Goal: Register for event/course

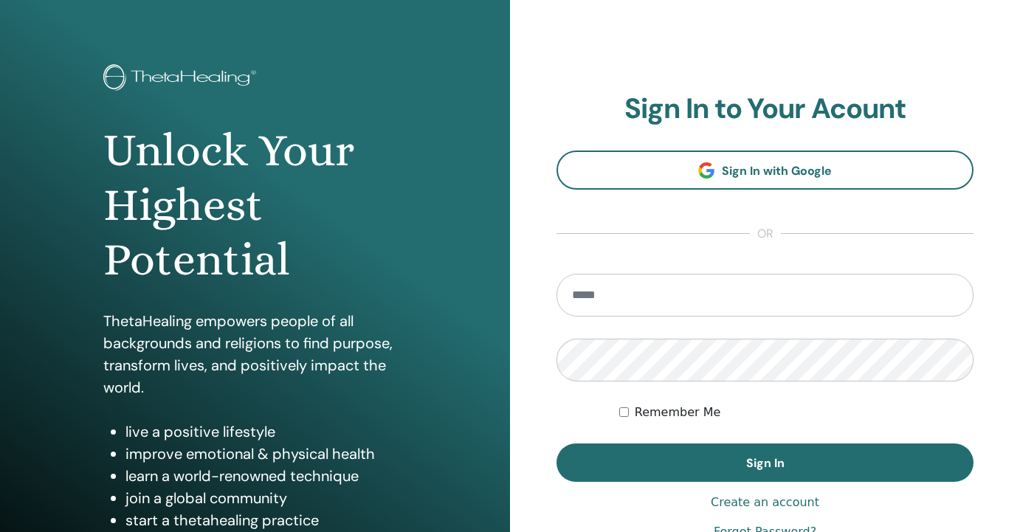
scroll to position [55, 0]
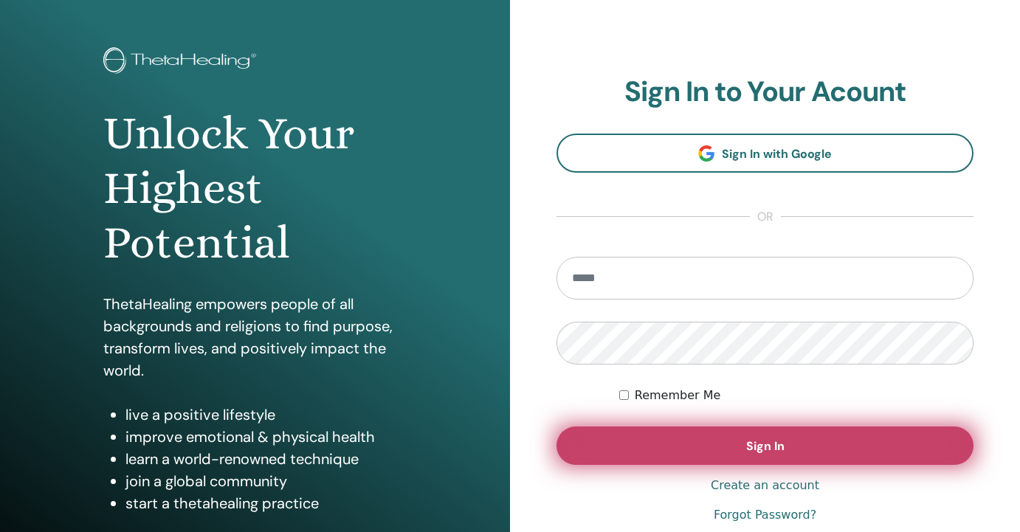
type input "**********"
click at [627, 450] on button "Sign In" at bounding box center [765, 446] width 417 height 38
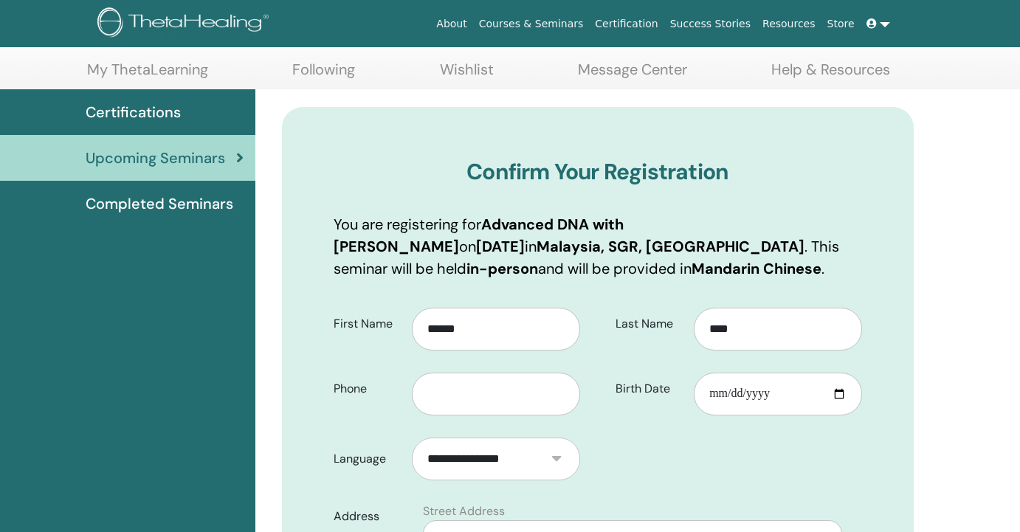
scroll to position [99, 0]
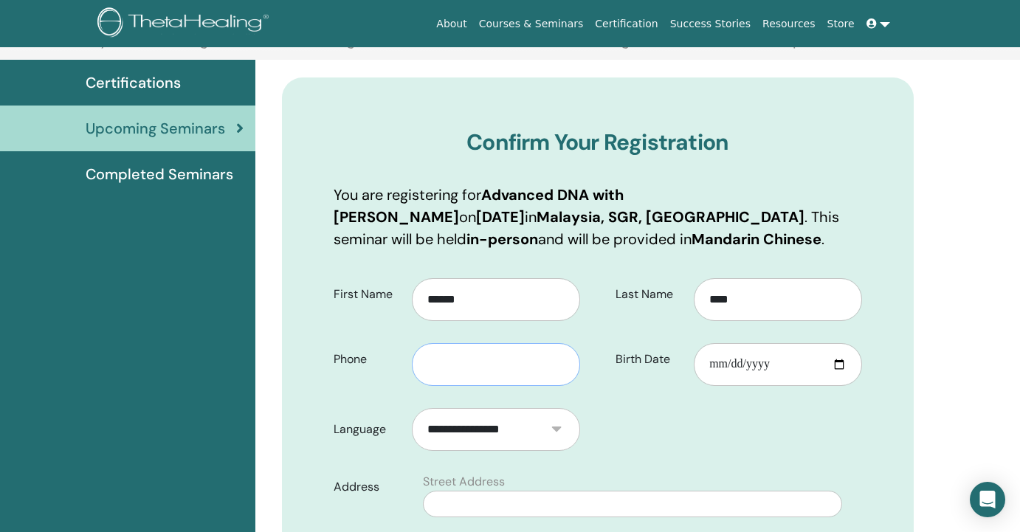
click at [485, 379] on input "text" at bounding box center [496, 364] width 168 height 43
type input "**********"
type input "*****"
type input "**"
type input "*****"
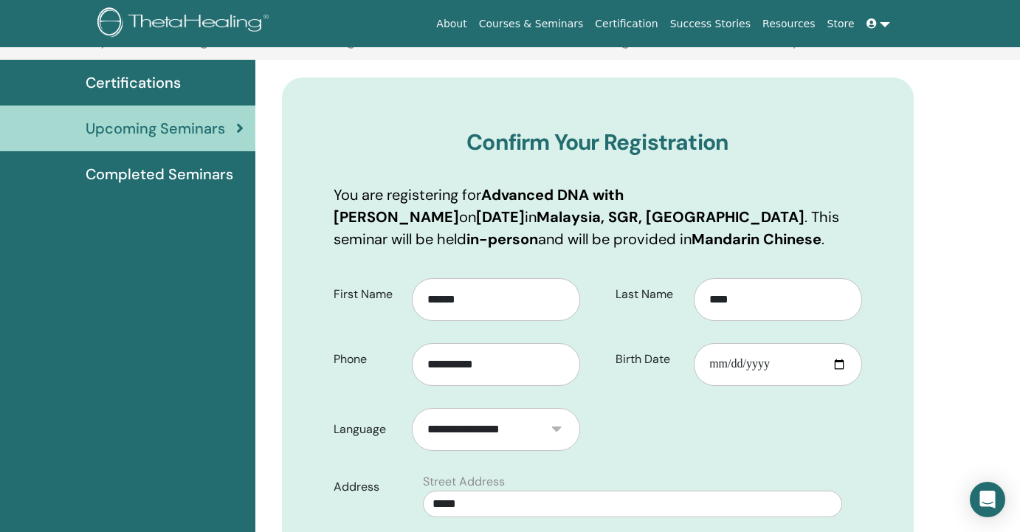
type input "**********"
select select "**"
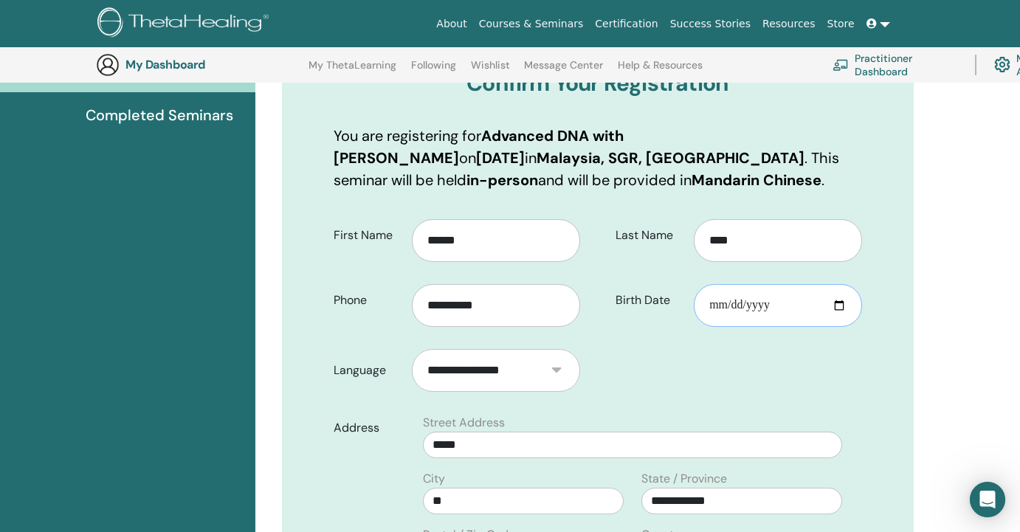
scroll to position [0, 0]
click at [748, 307] on div "Last Name **** Birth Date" at bounding box center [735, 274] width 275 height 130
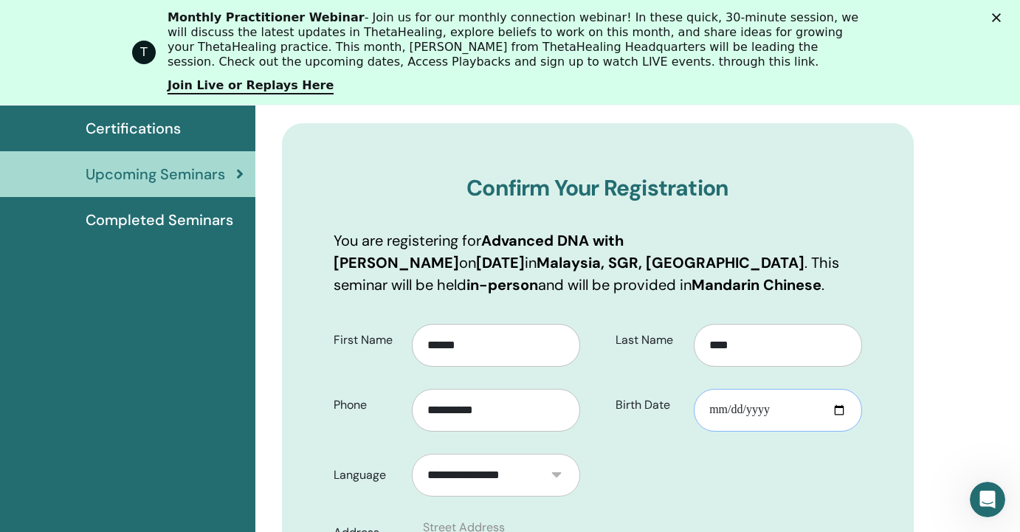
click at [715, 409] on input "Birth Date" at bounding box center [778, 410] width 168 height 43
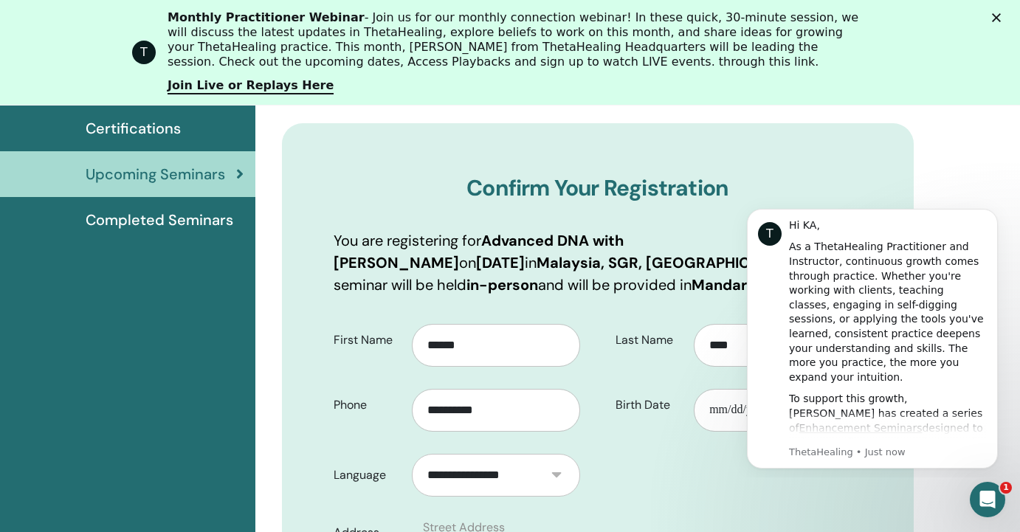
click at [991, 213] on icon "Dismiss notification" at bounding box center [994, 213] width 8 height 8
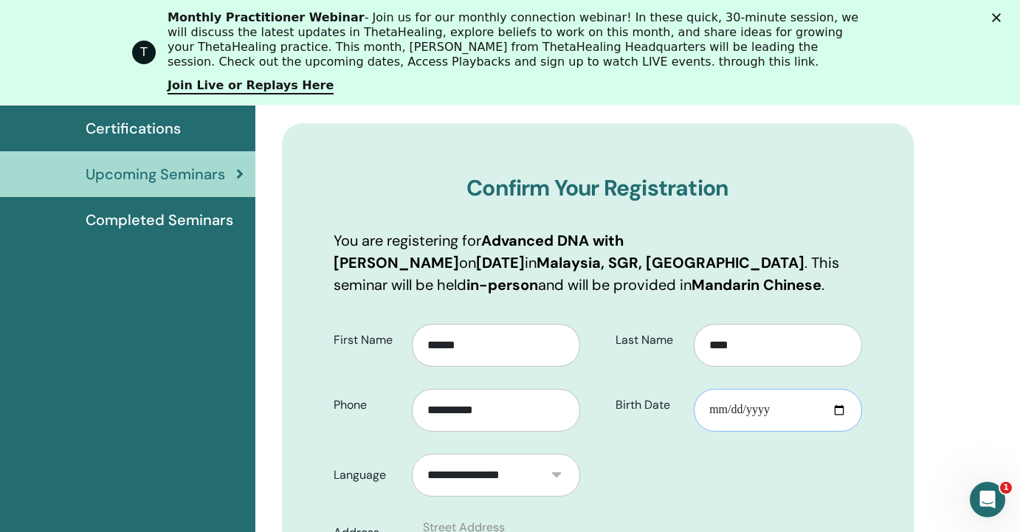
click at [759, 410] on input "Birth Date" at bounding box center [778, 410] width 168 height 43
type input "**********"
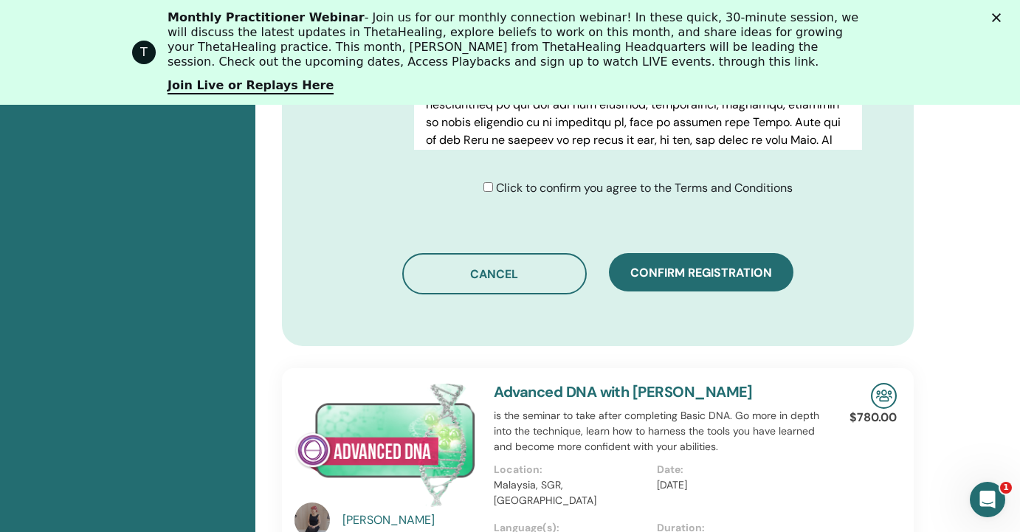
scroll to position [940, 0]
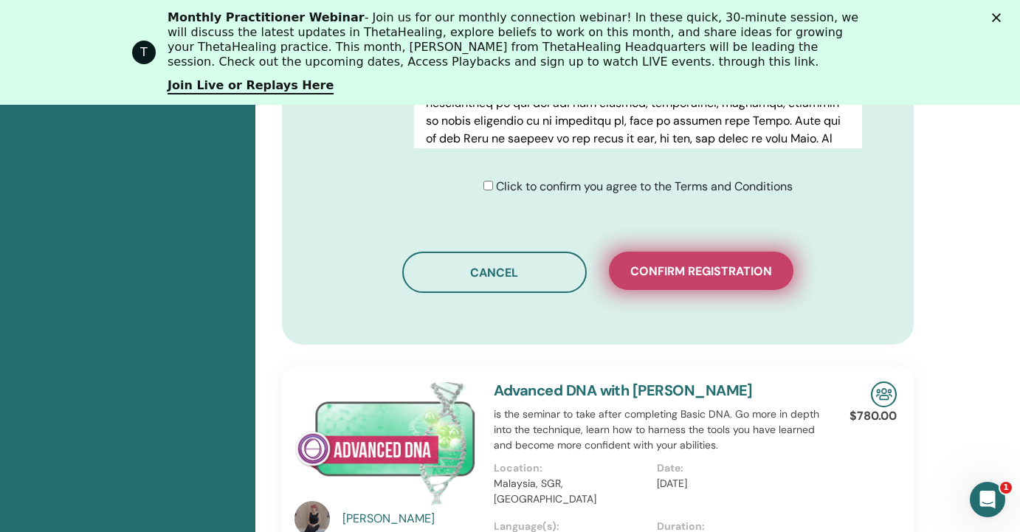
click at [708, 273] on span "Confirm registration" at bounding box center [701, 272] width 142 height 16
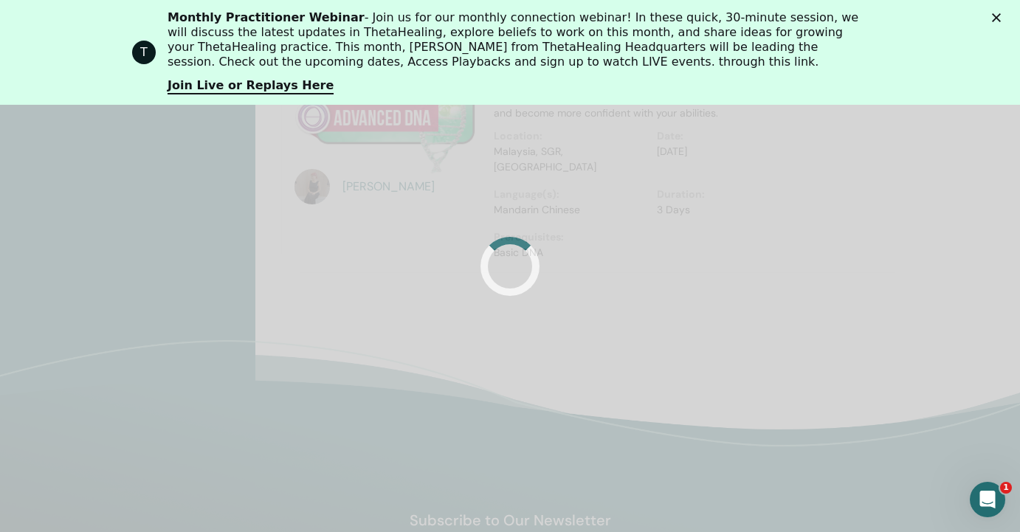
scroll to position [1554, 0]
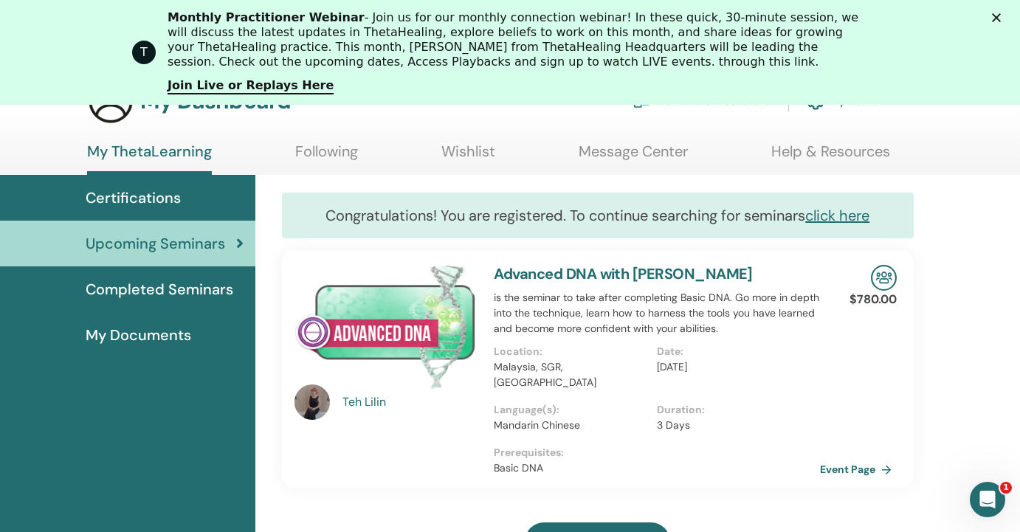
click at [538, 309] on p "is the seminar to take after completing Basic DNA. Go more in depth into the te…" at bounding box center [657, 313] width 327 height 47
click at [540, 309] on p "is the seminar to take after completing Basic DNA. Go more in depth into the te…" at bounding box center [657, 313] width 327 height 47
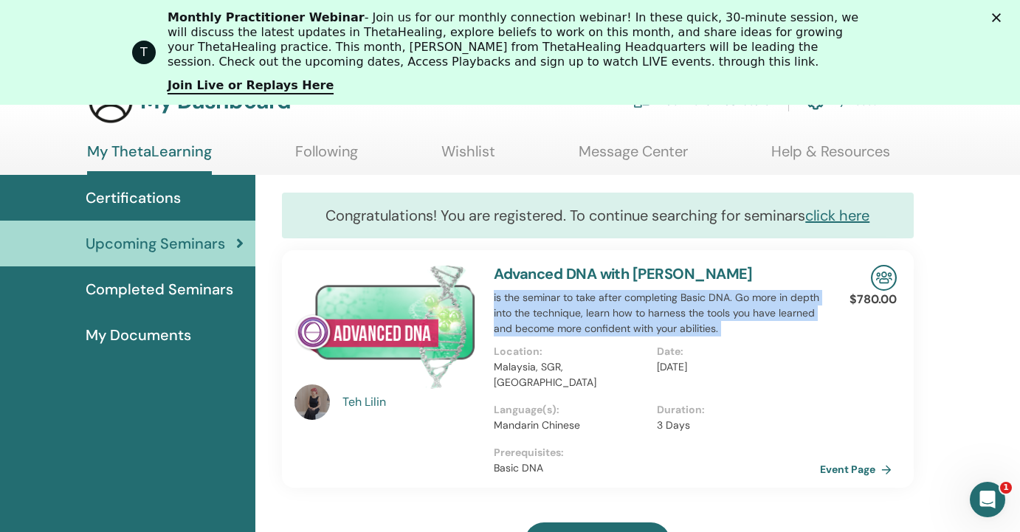
click at [540, 309] on p "is the seminar to take after completing Basic DNA. Go more in depth into the te…" at bounding box center [657, 313] width 327 height 47
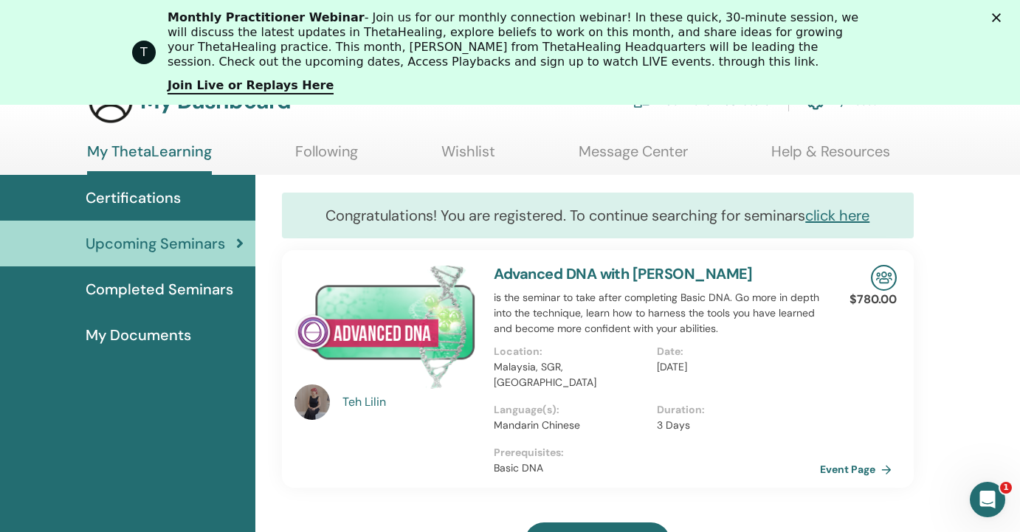
click at [733, 332] on p "is the seminar to take after completing Basic DNA. Go more in depth into the te…" at bounding box center [657, 313] width 327 height 47
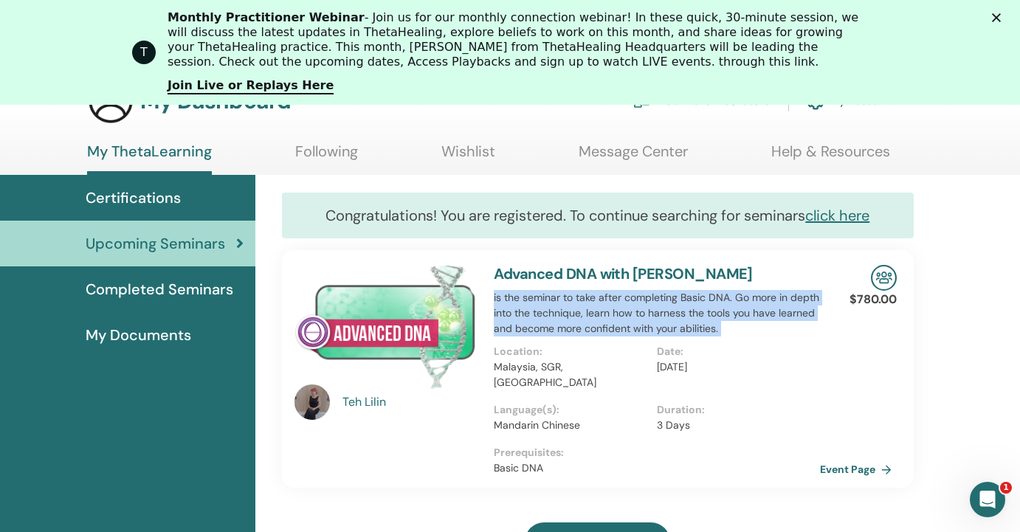
drag, startPoint x: 725, startPoint y: 333, endPoint x: 541, endPoint y: 317, distance: 184.5
click at [541, 317] on p "is the seminar to take after completing Basic DNA. Go more in depth into the te…" at bounding box center [657, 313] width 327 height 47
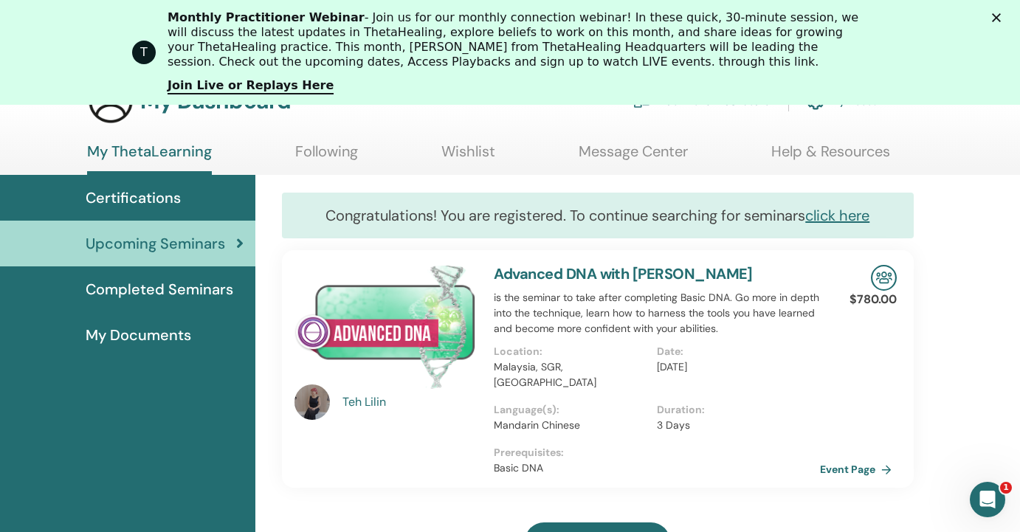
click at [640, 328] on p "is the seminar to take after completing Basic DNA. Go more in depth into the te…" at bounding box center [657, 313] width 327 height 47
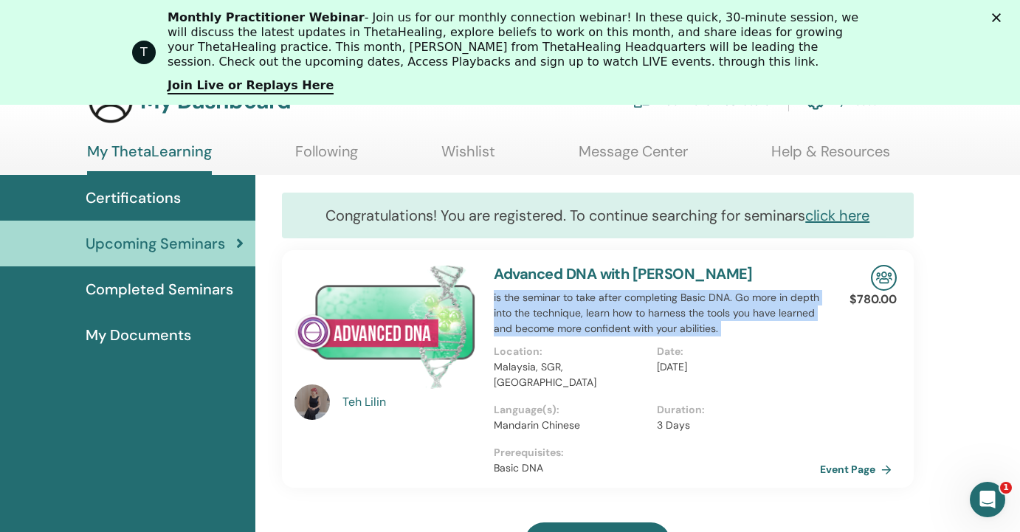
click at [640, 328] on p "is the seminar to take after completing Basic DNA. Go more in depth into the te…" at bounding box center [657, 313] width 327 height 47
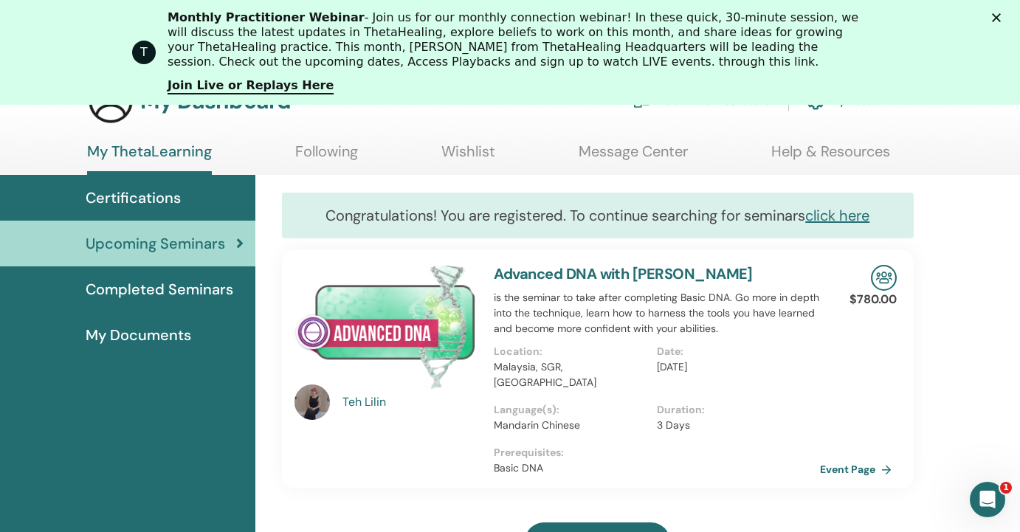
click at [802, 340] on div "Advanced DNA with Teh Lilin is the seminar to take after completing Basic DNA. …" at bounding box center [657, 369] width 345 height 238
click at [366, 323] on img at bounding box center [386, 327] width 182 height 124
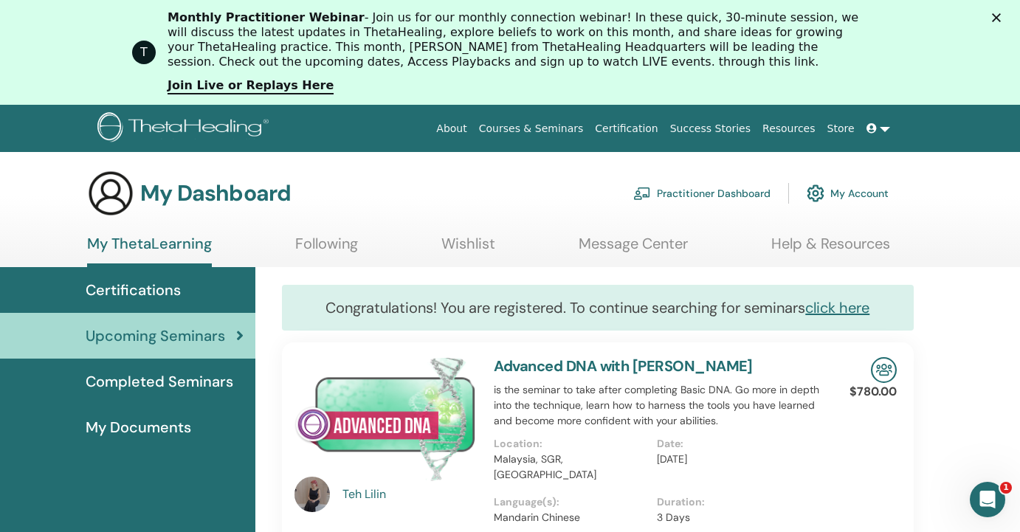
click at [289, 247] on ul "My ThetaLearning Following Wishlist Message Center Help & Resources" at bounding box center [488, 251] width 803 height 32
click at [320, 246] on link "Following" at bounding box center [326, 249] width 63 height 29
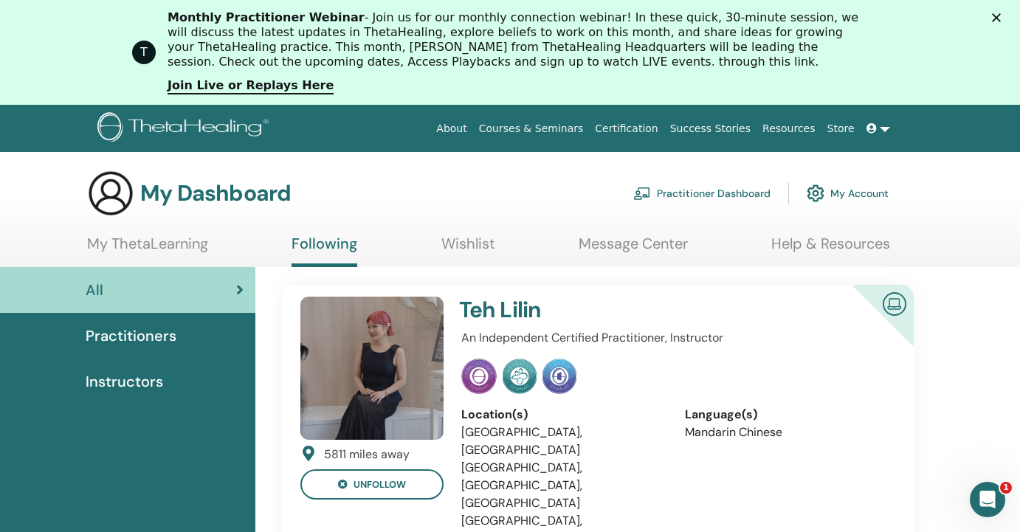
click at [467, 238] on link "Wishlist" at bounding box center [468, 249] width 54 height 29
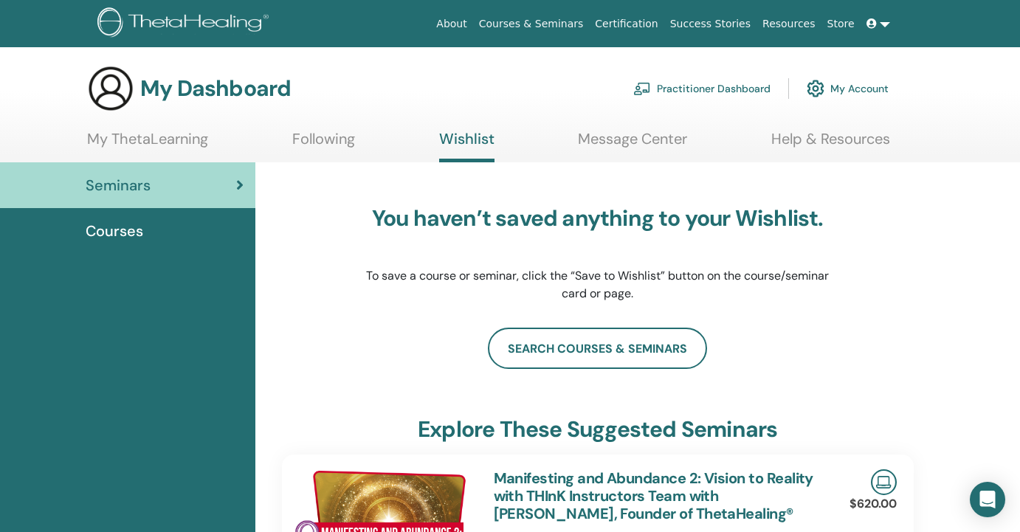
click at [637, 145] on link "Message Center" at bounding box center [632, 144] width 109 height 29
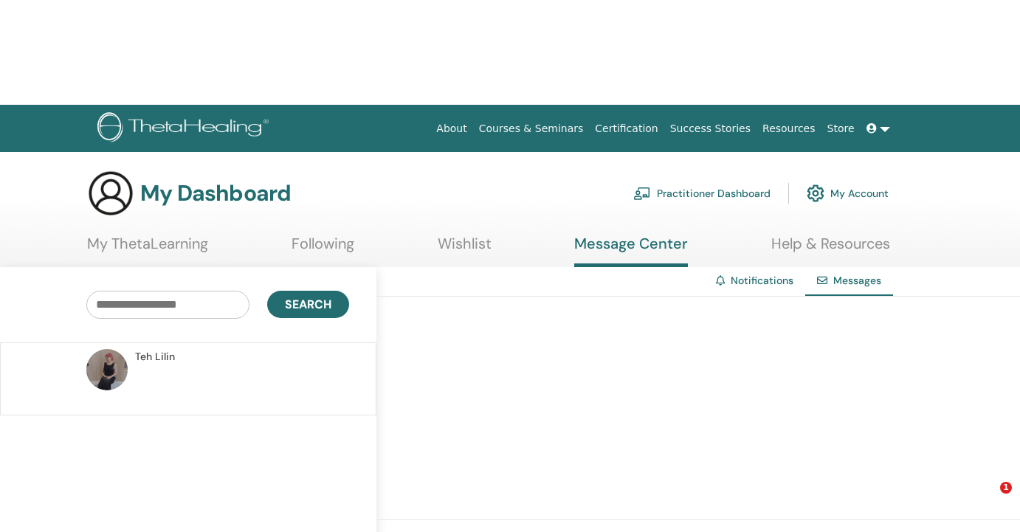
click at [461, 152] on main "My Dashboard Practitioner Dashboard My Account My ThetaLearning Following Wishl…" at bounding box center [510, 477] width 1020 height 650
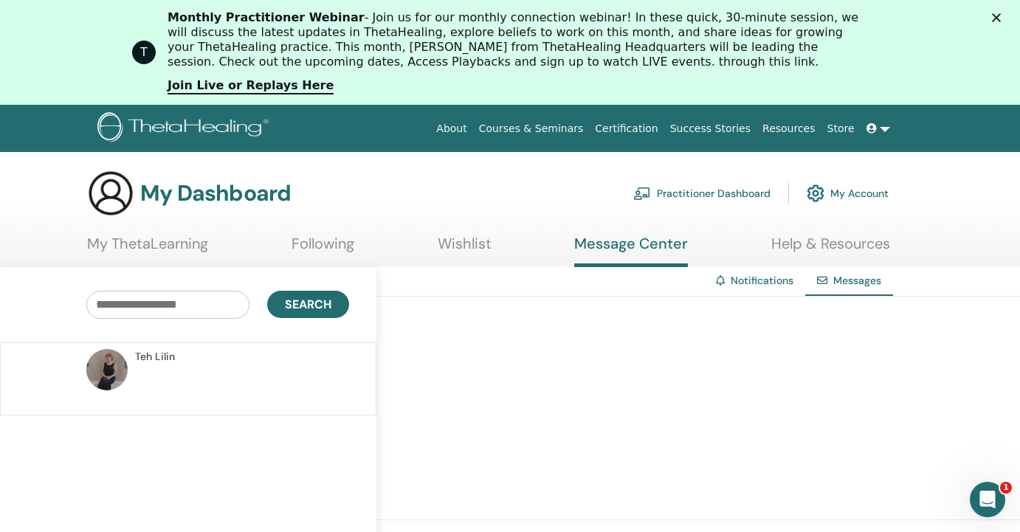
click at [459, 243] on link "Wishlist" at bounding box center [465, 249] width 54 height 29
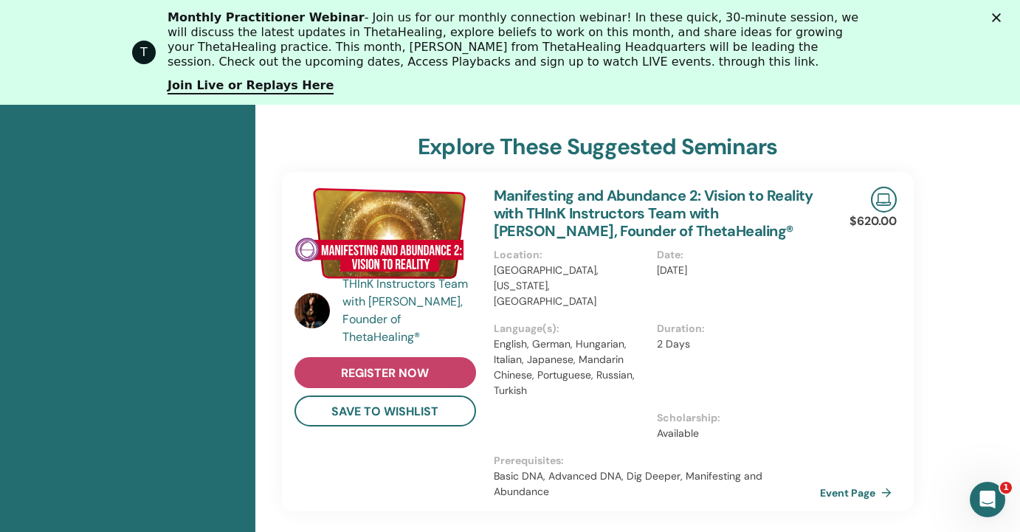
scroll to position [427, 0]
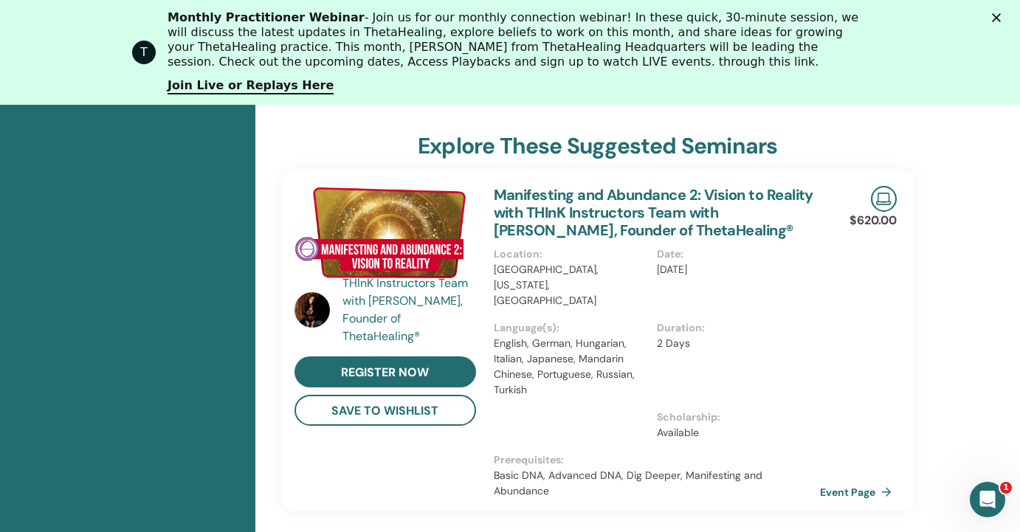
click at [314, 304] on img at bounding box center [312, 309] width 35 height 35
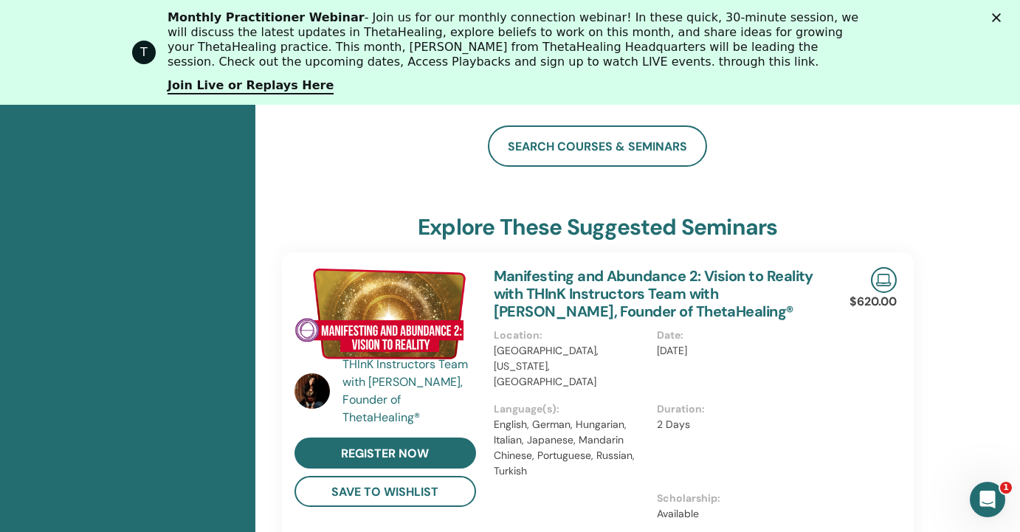
scroll to position [350, 0]
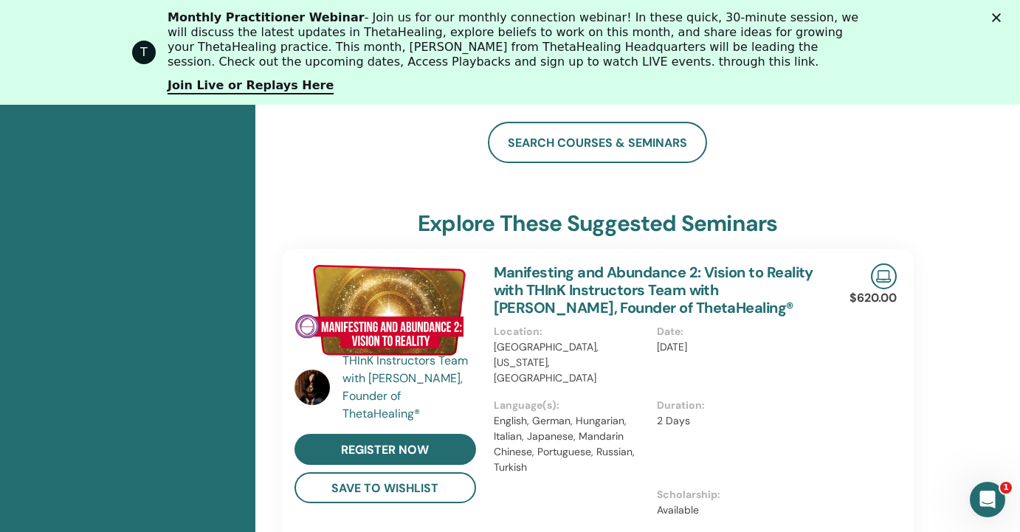
click at [410, 302] on img at bounding box center [386, 310] width 182 height 93
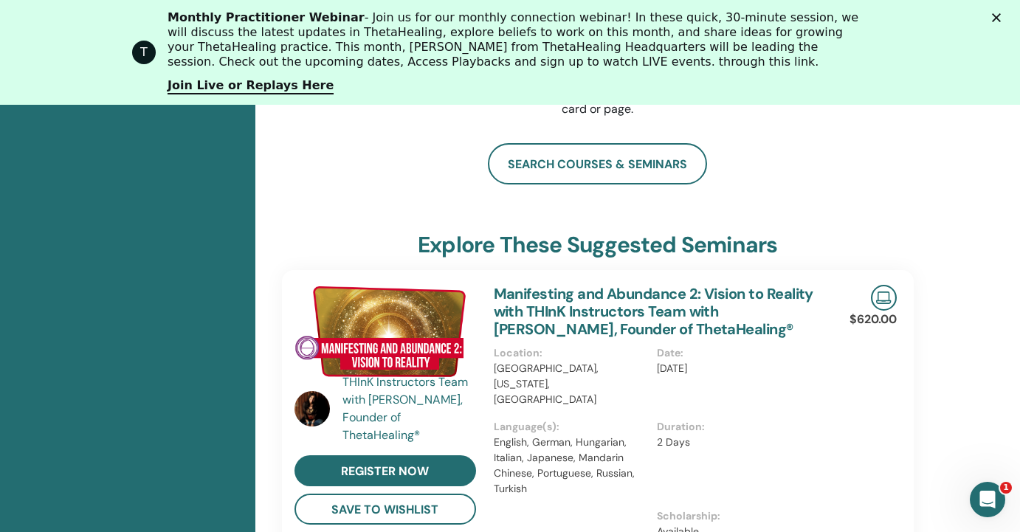
scroll to position [348, 0]
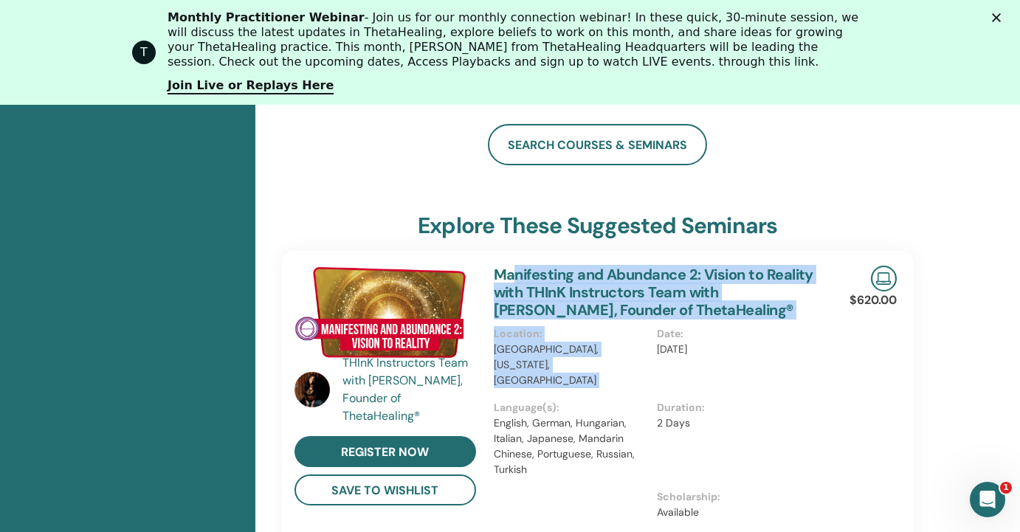
drag, startPoint x: 687, startPoint y: 321, endPoint x: 513, endPoint y: 278, distance: 179.4
click at [513, 278] on div "Manifesting and Abundance 2: Vision to Reality with THInK Instructors Team with…" at bounding box center [657, 421] width 345 height 340
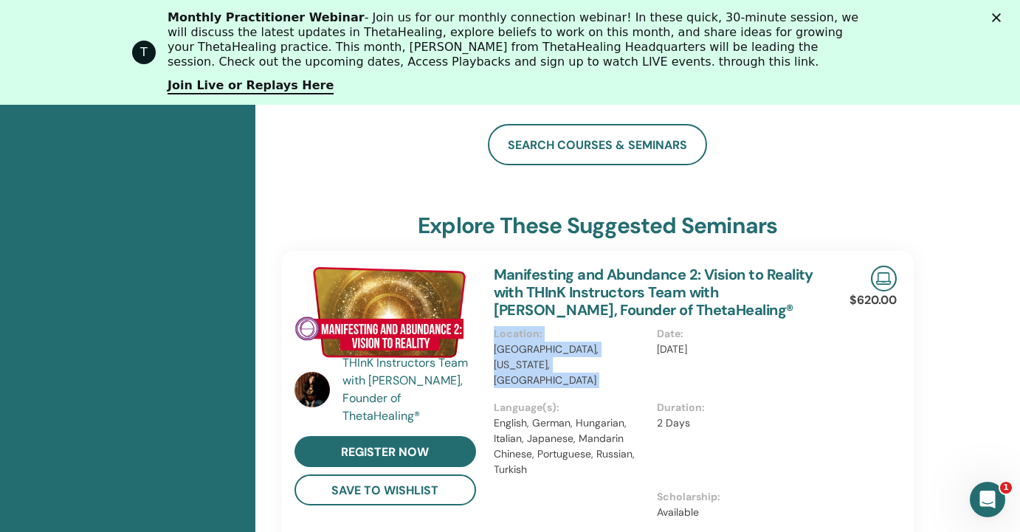
click at [682, 294] on link "Manifesting and Abundance 2: Vision to Reality with THInK Instructors Team with…" at bounding box center [654, 292] width 320 height 55
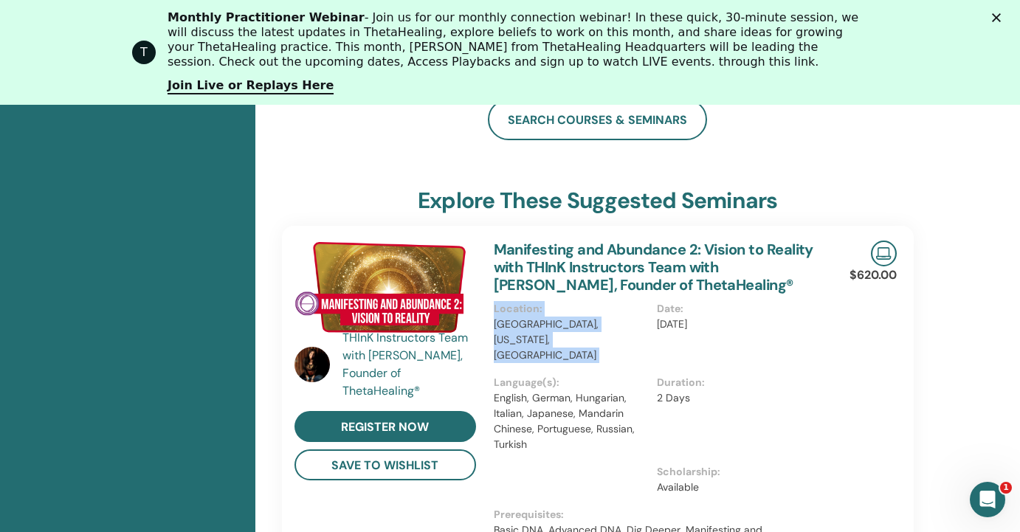
scroll to position [441, 0]
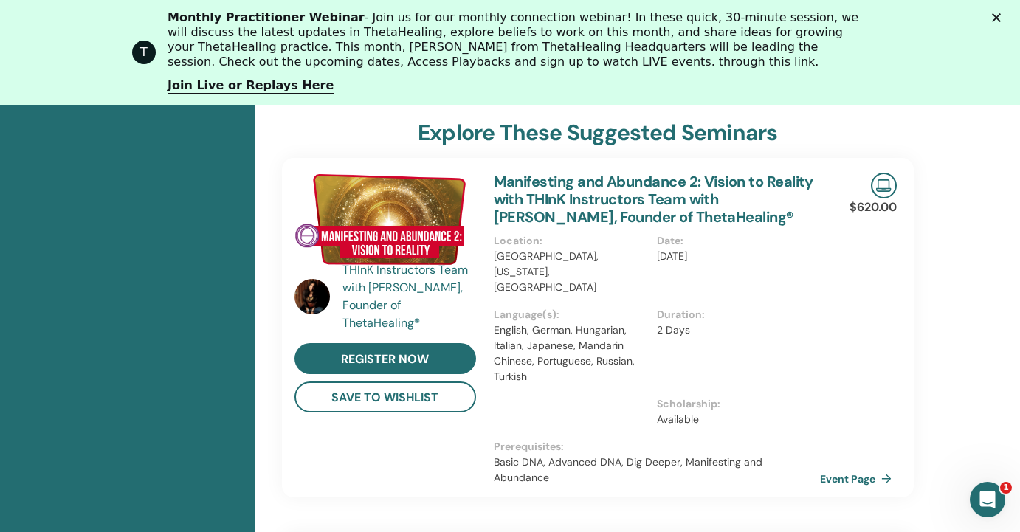
click at [771, 455] on p "Basic DNA, Advanced DNA, Dig Deeper, Manifesting and Abundance" at bounding box center [657, 470] width 327 height 31
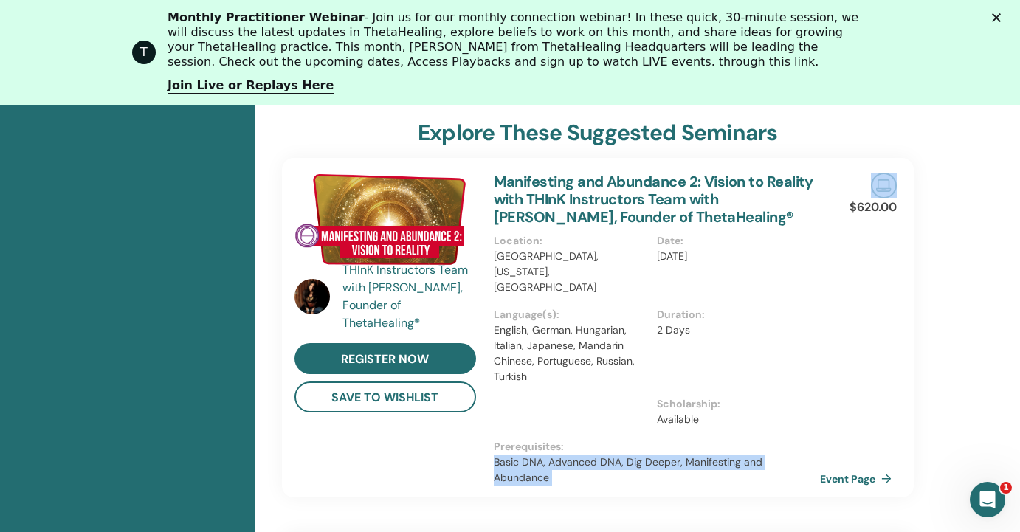
click at [771, 455] on p "Basic DNA, Advanced DNA, Dig Deeper, Manifesting and Abundance" at bounding box center [657, 470] width 327 height 31
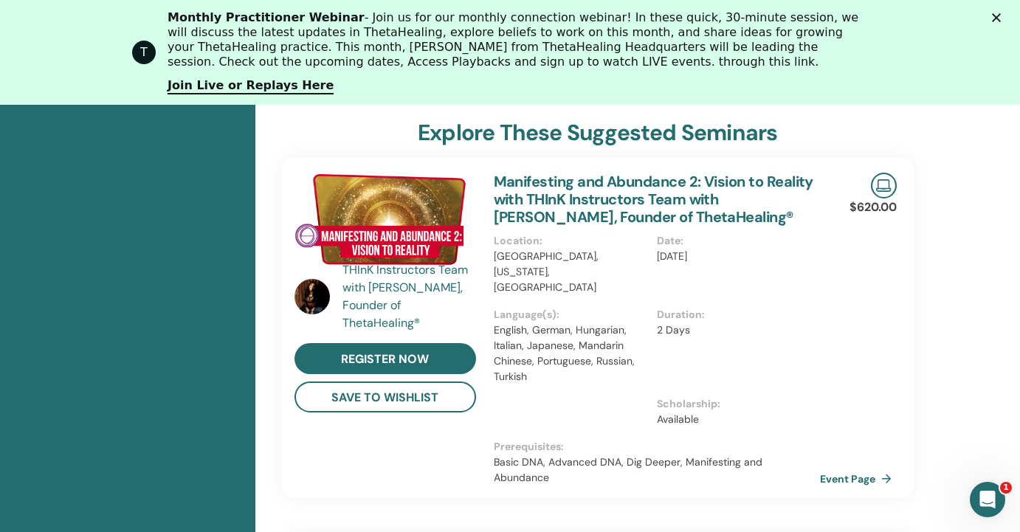
click at [788, 412] on p "Available" at bounding box center [734, 420] width 154 height 16
click at [747, 455] on p "Basic DNA, Advanced DNA, Dig Deeper, Manifesting and Abundance" at bounding box center [657, 470] width 327 height 31
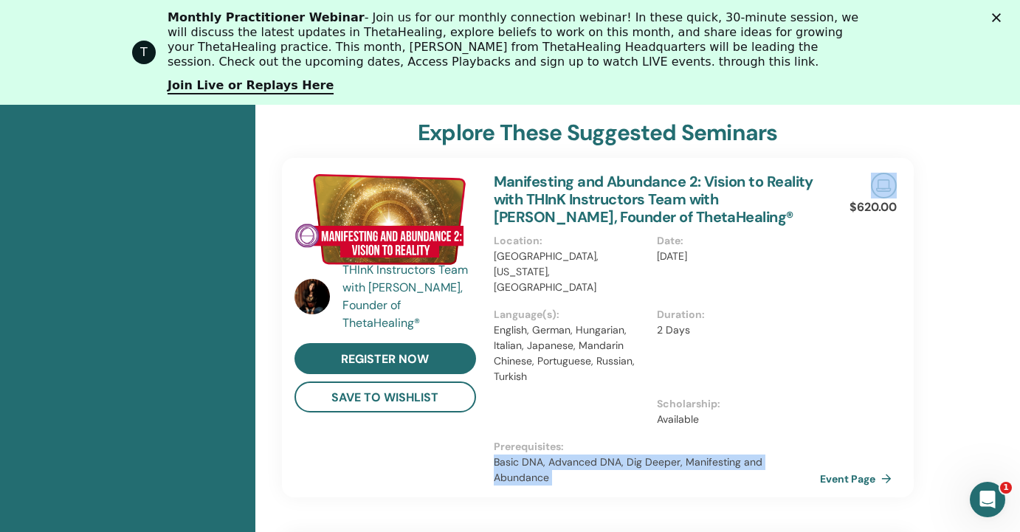
click at [747, 455] on p "Basic DNA, Advanced DNA, Dig Deeper, Manifesting and Abundance" at bounding box center [657, 470] width 327 height 31
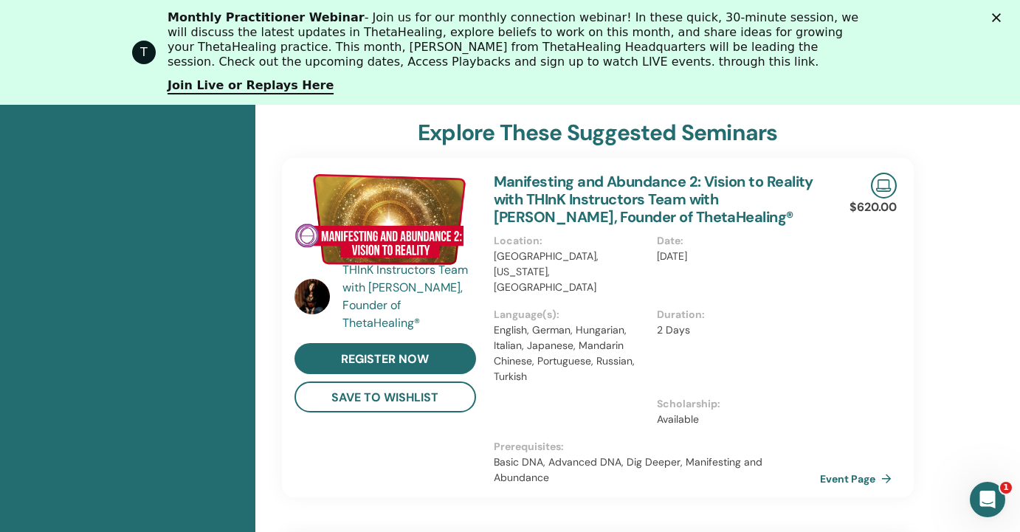
click at [742, 455] on p "Basic DNA, Advanced DNA, Dig Deeper, Manifesting and Abundance" at bounding box center [657, 470] width 327 height 31
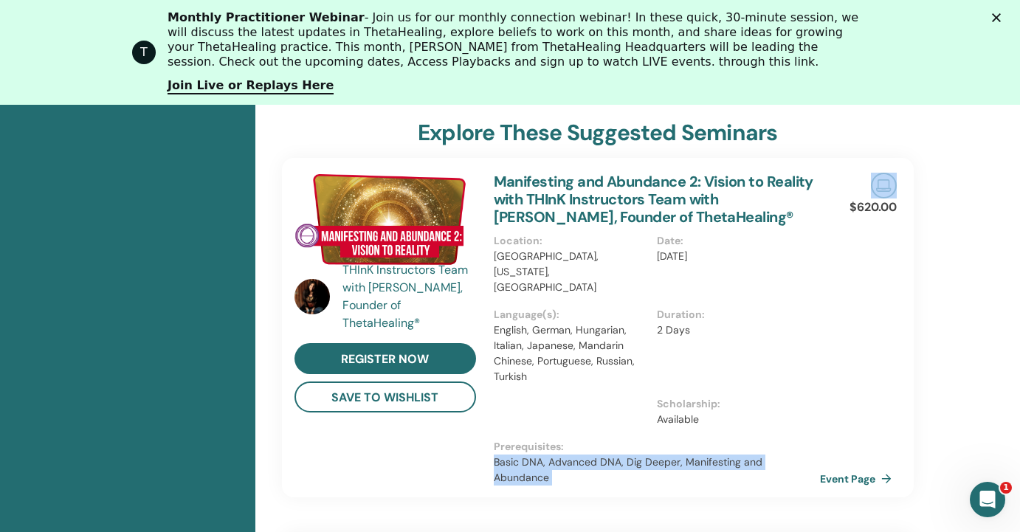
click at [742, 455] on p "Basic DNA, Advanced DNA, Dig Deeper, Manifesting and Abundance" at bounding box center [657, 470] width 327 height 31
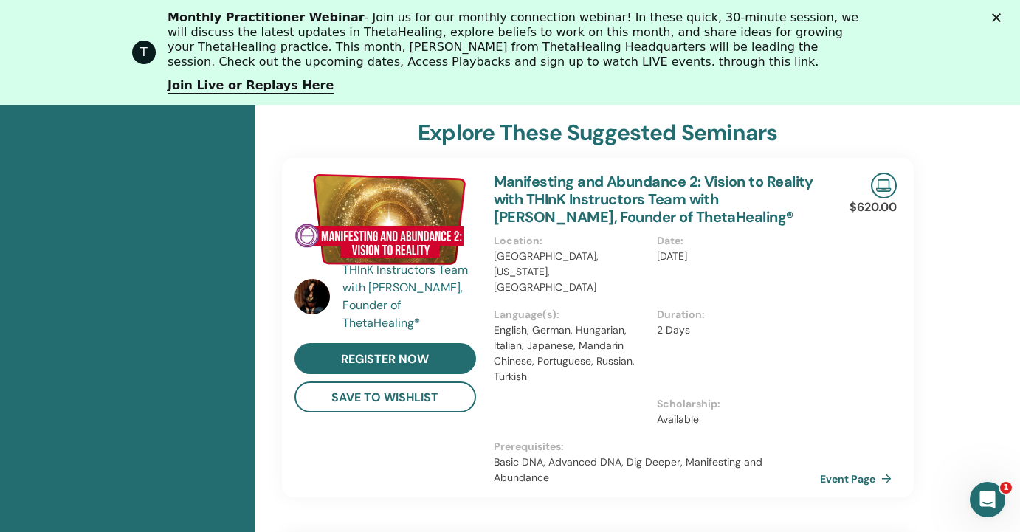
click at [777, 359] on div "Duration : 2 Days" at bounding box center [738, 351] width 163 height 89
click at [684, 455] on p "Basic DNA, Advanced DNA, Dig Deeper, Manifesting and Abundance" at bounding box center [657, 470] width 327 height 31
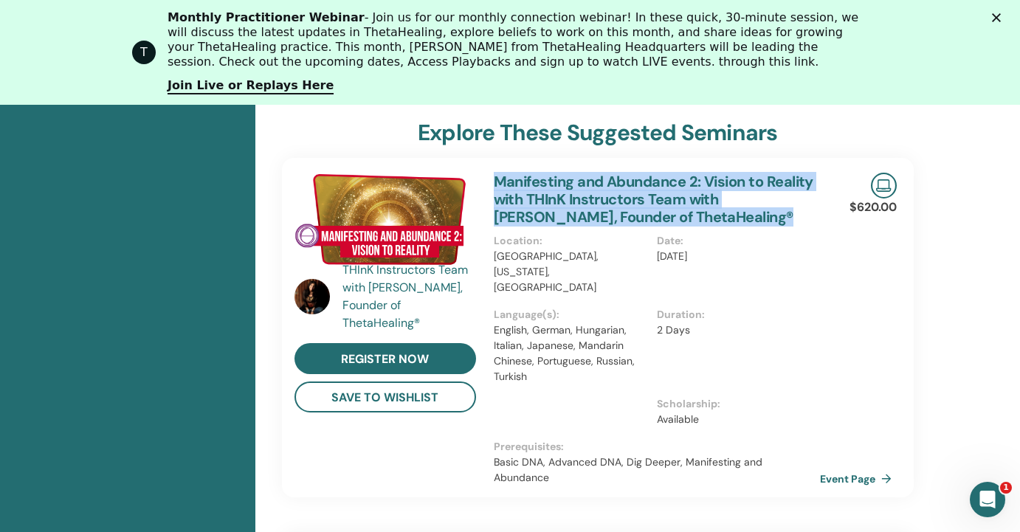
drag, startPoint x: 691, startPoint y: 215, endPoint x: 488, endPoint y: 179, distance: 206.2
click at [488, 179] on div "Manifesting and Abundance 2: Vision to Reality with THInK Instructors Team with…" at bounding box center [657, 328] width 345 height 340
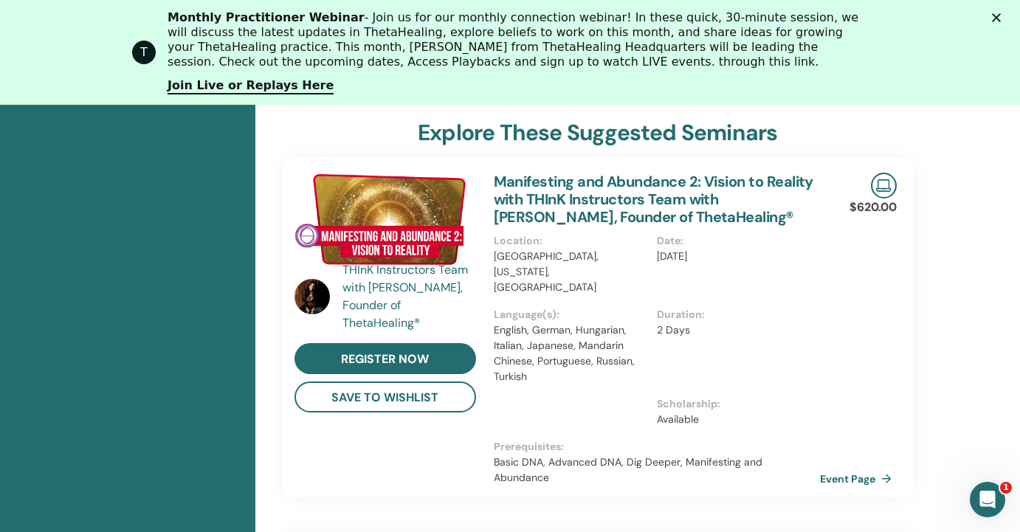
click at [575, 411] on div at bounding box center [575, 417] width 163 height 43
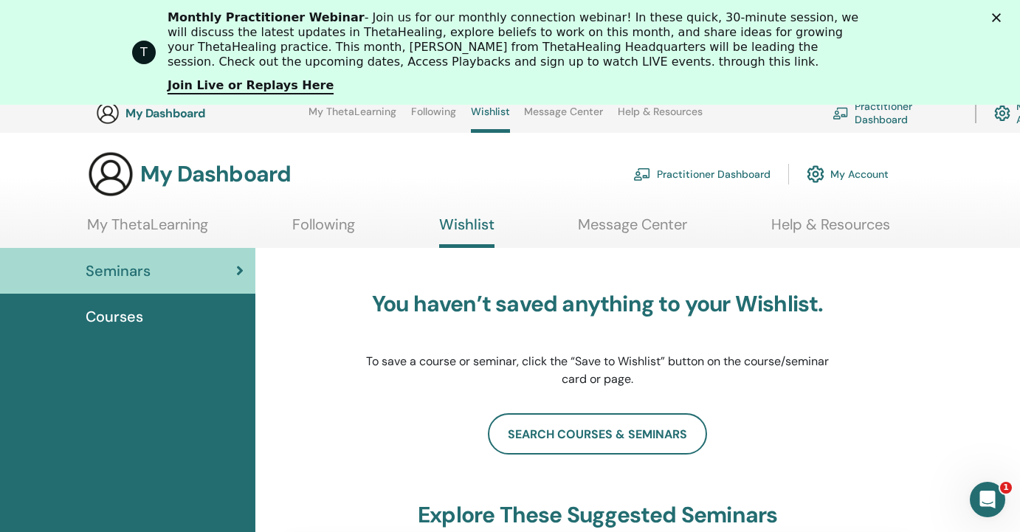
scroll to position [0, 0]
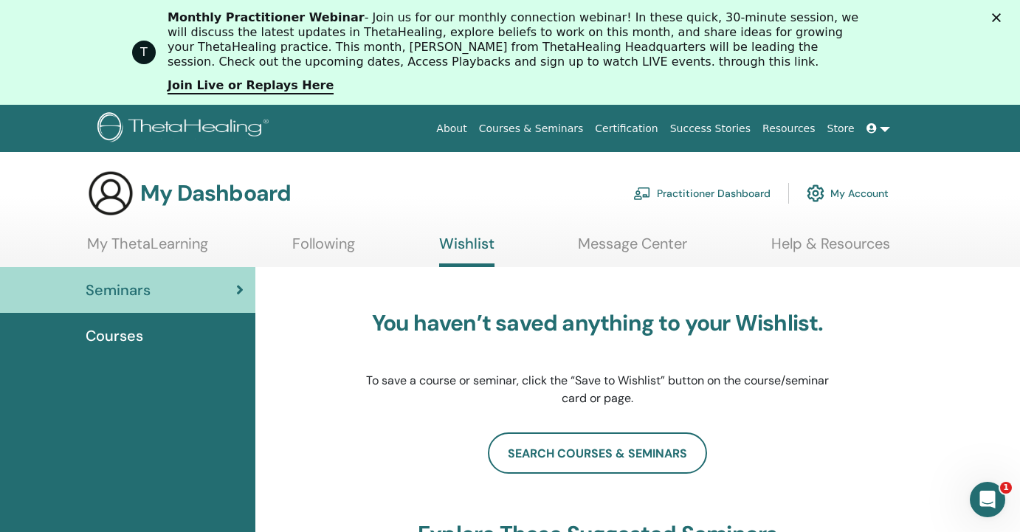
click at [317, 247] on link "Following" at bounding box center [323, 249] width 63 height 29
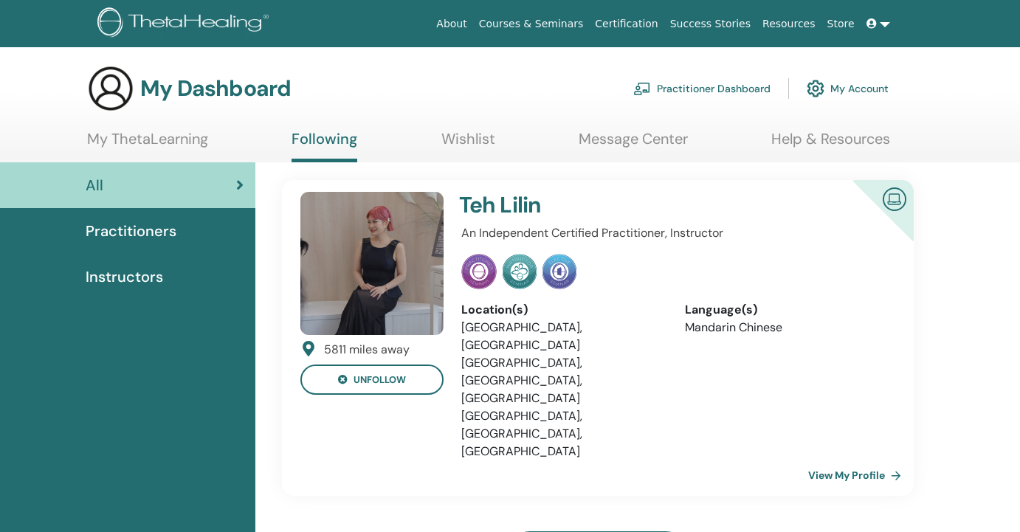
click at [131, 128] on section "My Dashboard Practitioner Dashboard My Account My ThetaLearning Following Wishl…" at bounding box center [510, 113] width 1020 height 97
click at [154, 142] on link "My ThetaLearning" at bounding box center [147, 144] width 121 height 29
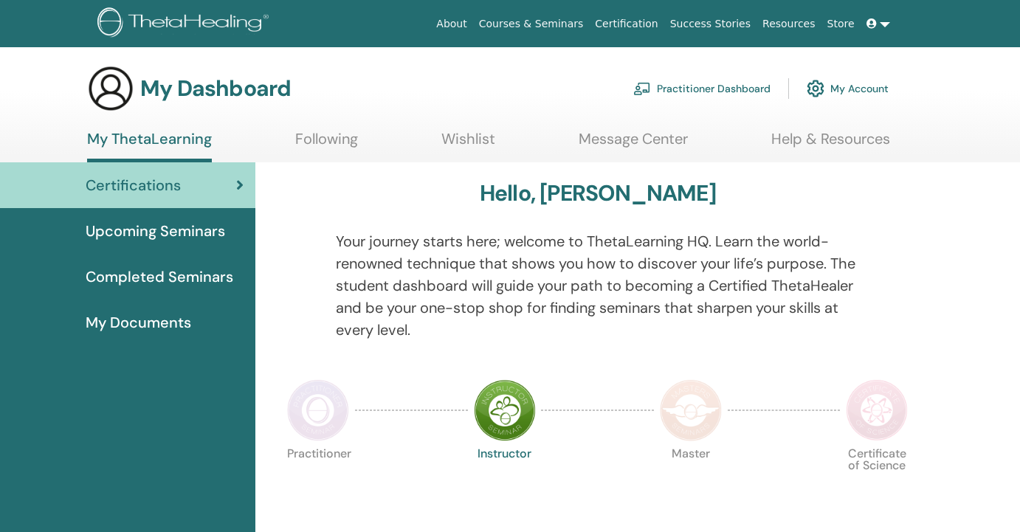
click at [464, 159] on li "Wishlist" at bounding box center [468, 146] width 54 height 32
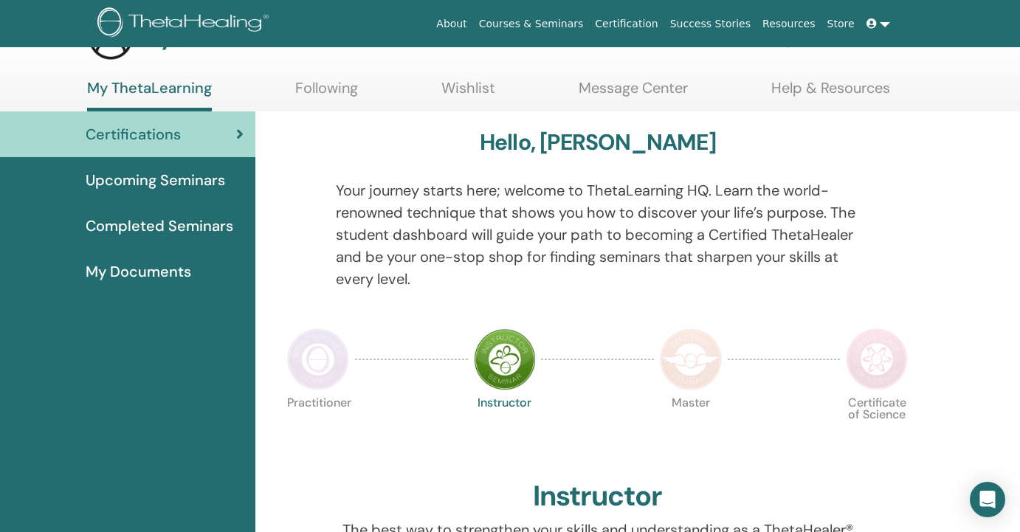
scroll to position [58, 0]
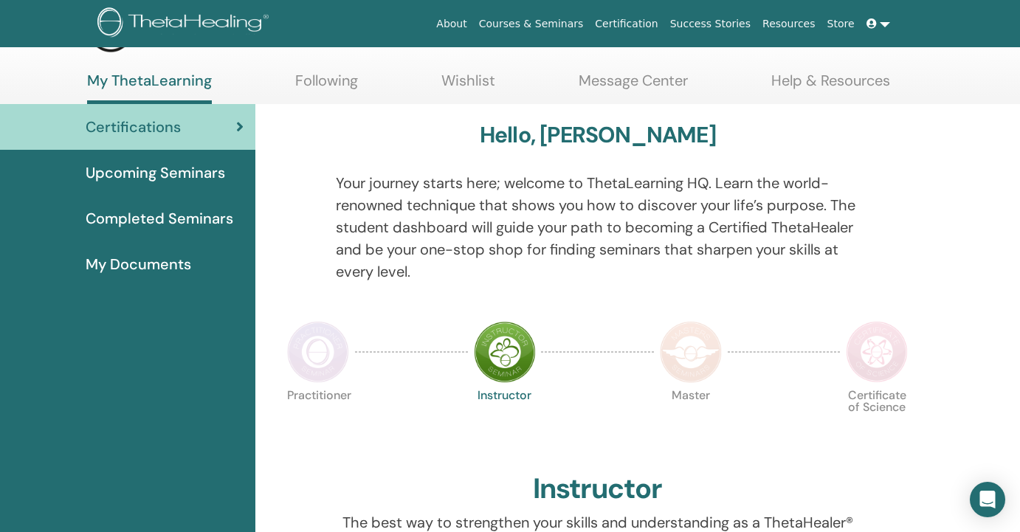
click at [326, 368] on img at bounding box center [318, 352] width 62 height 62
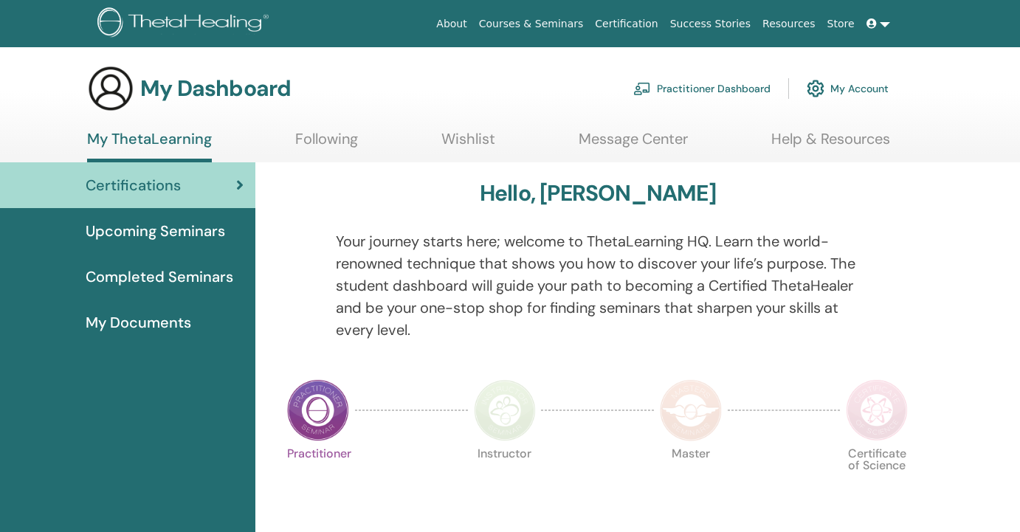
click at [511, 428] on img at bounding box center [505, 410] width 62 height 62
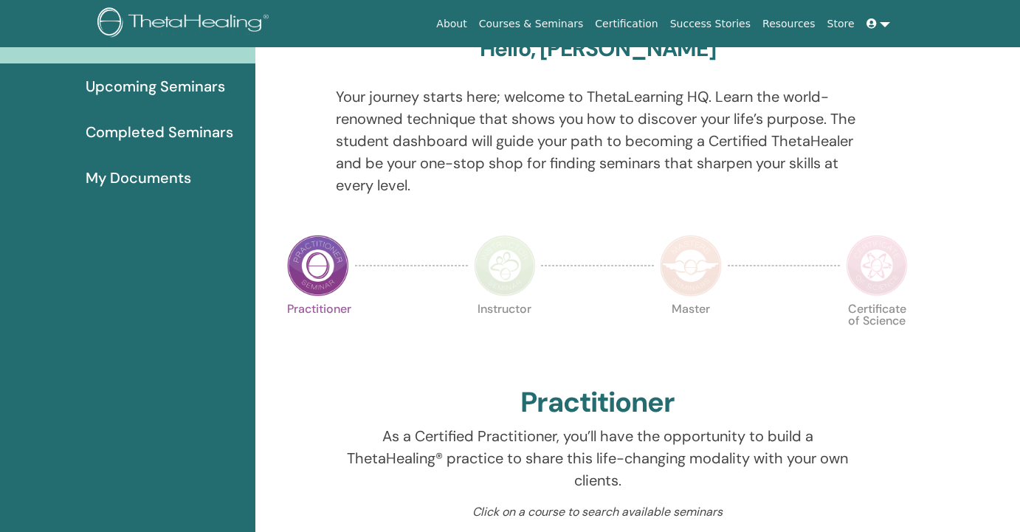
scroll to position [148, 0]
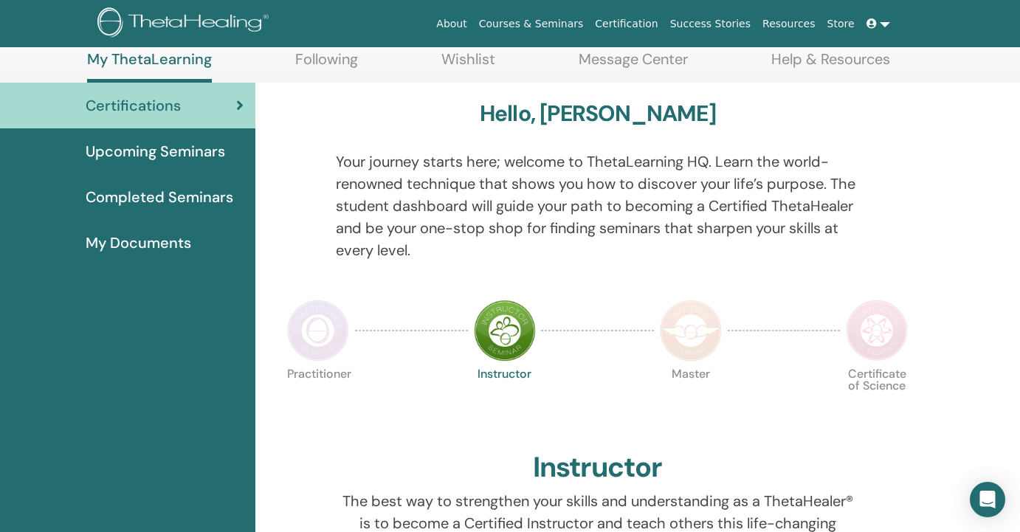
scroll to position [82, 0]
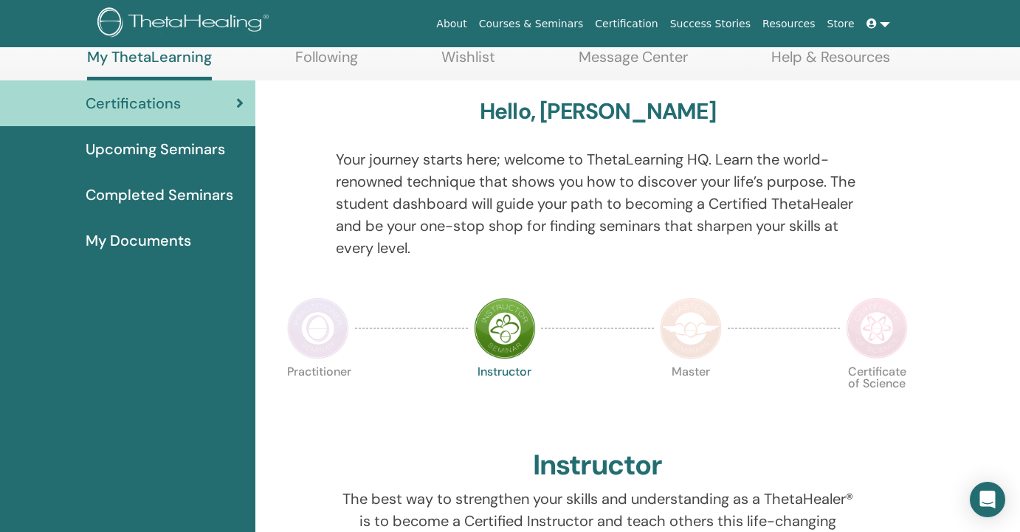
click at [695, 340] on img at bounding box center [691, 328] width 62 height 62
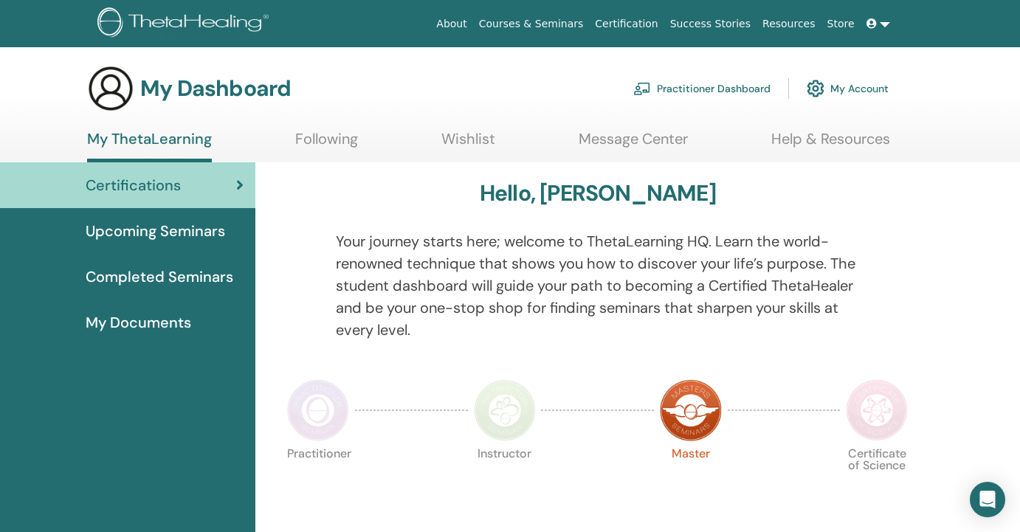
click at [873, 448] on p "Certificate of Science" at bounding box center [877, 479] width 62 height 62
click at [879, 400] on img at bounding box center [877, 410] width 62 height 62
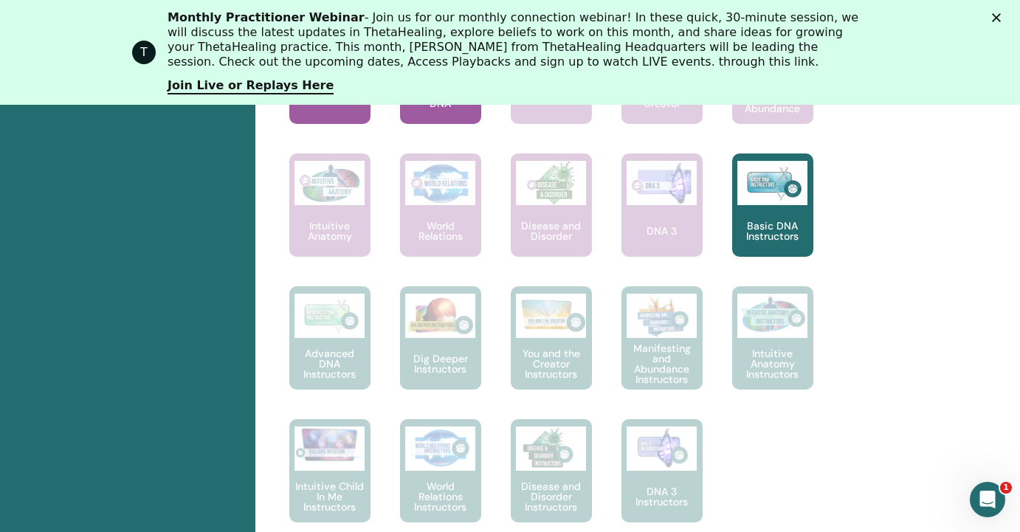
scroll to position [845, 0]
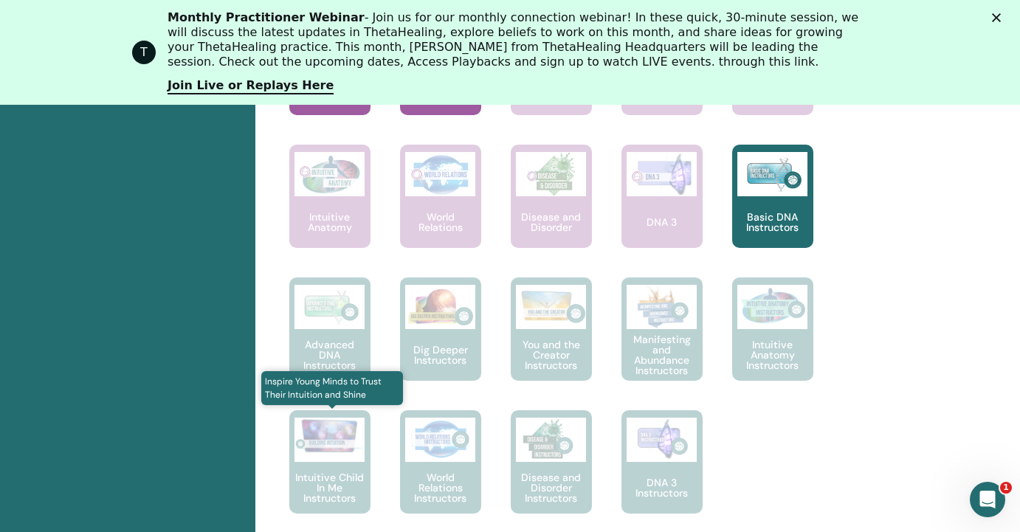
click at [346, 467] on div "Intuitive Child In Me Instructors" at bounding box center [329, 461] width 81 height 103
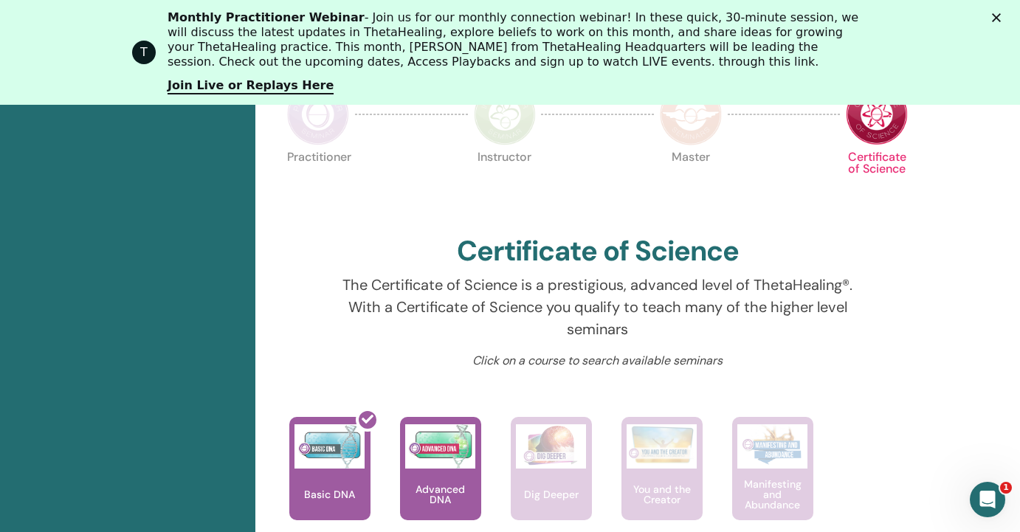
scroll to position [0, 0]
